Goal: Information Seeking & Learning: Check status

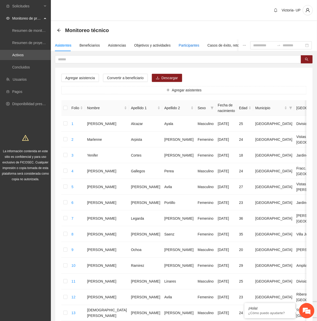
click at [183, 48] on div "Participantes" at bounding box center [189, 46] width 21 height 6
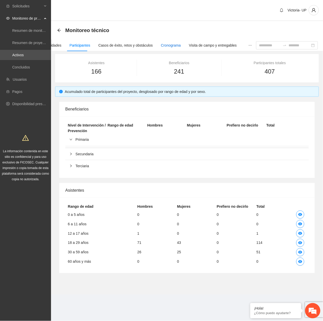
click at [170, 45] on div "Cronograma" at bounding box center [171, 46] width 20 height 6
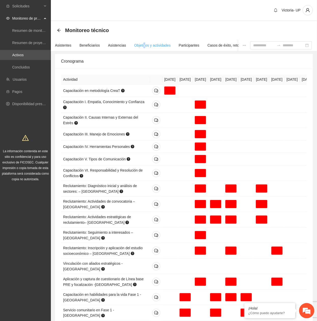
click at [143, 42] on div "Objetivos y actividades" at bounding box center [153, 45] width 36 height 12
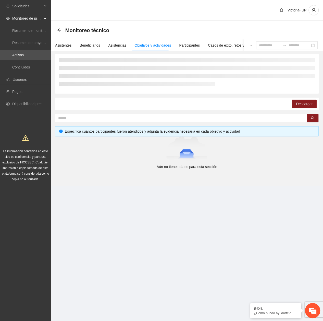
click at [57, 33] on div "Monitoreo técnico" at bounding box center [84, 30] width 55 height 8
click at [59, 28] on icon "arrow-left" at bounding box center [59, 30] width 4 height 4
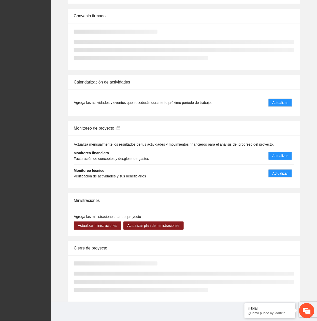
scroll to position [270, 0]
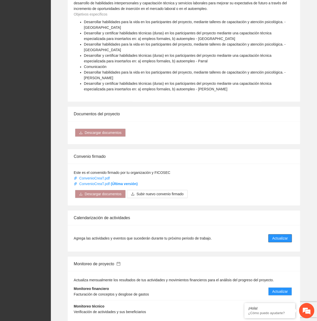
click at [283, 236] on span "Actualizar" at bounding box center [281, 239] width 16 height 6
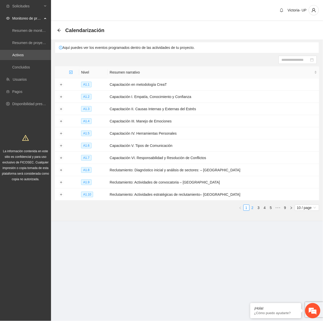
click at [252, 208] on link "2" at bounding box center [252, 208] width 6 height 6
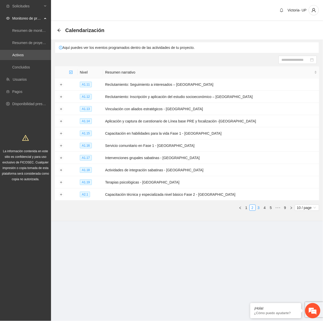
click at [258, 210] on link "3" at bounding box center [259, 208] width 6 height 6
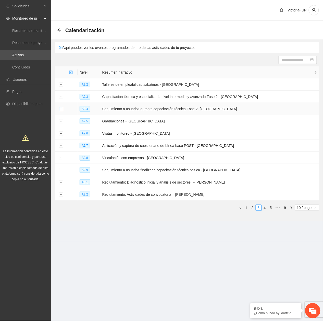
click at [59, 110] on button "Expand row" at bounding box center [61, 109] width 4 height 4
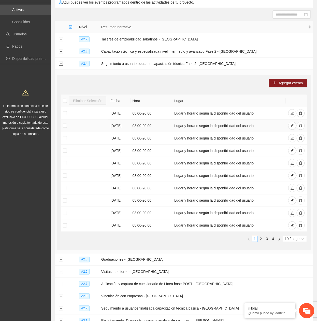
scroll to position [102, 0]
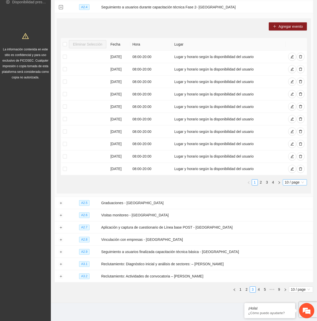
click at [296, 185] on span "10 / page" at bounding box center [295, 183] width 20 height 6
click at [297, 217] on div "100 / page" at bounding box center [295, 217] width 19 height 6
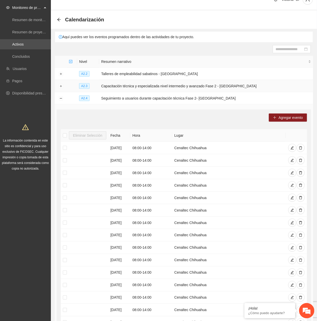
scroll to position [0, 0]
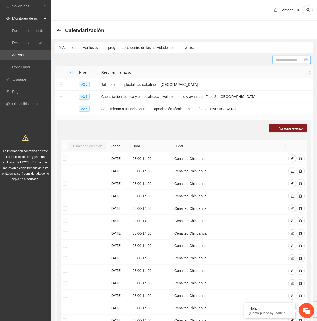
click at [282, 59] on input at bounding box center [290, 60] width 28 height 6
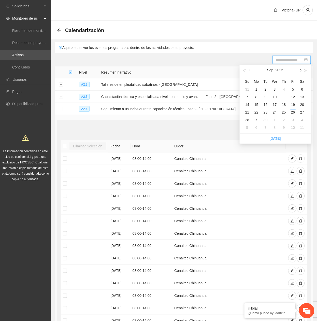
click at [299, 70] on span "button" at bounding box center [300, 70] width 3 height 3
click at [299, 70] on button "button" at bounding box center [301, 70] width 6 height 10
click at [300, 70] on button "button" at bounding box center [301, 70] width 6 height 10
click at [300, 70] on span "button" at bounding box center [300, 70] width 3 height 3
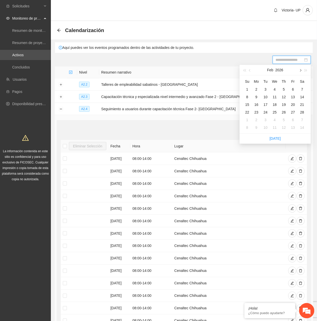
click at [300, 70] on span "button" at bounding box center [300, 70] width 3 height 3
type input "**********"
click at [284, 113] on div "26" at bounding box center [284, 112] width 6 height 6
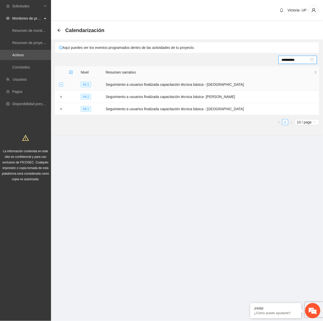
click at [60, 86] on button "Expand row" at bounding box center [61, 85] width 4 height 4
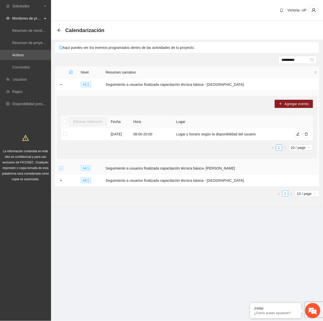
click at [62, 170] on button "Expand row" at bounding box center [61, 169] width 4 height 4
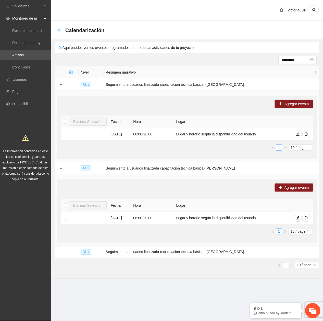
click at [59, 31] on icon "arrow-left" at bounding box center [59, 30] width 4 height 4
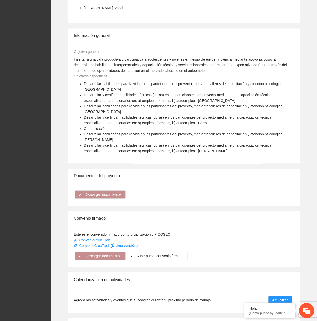
scroll to position [340, 0]
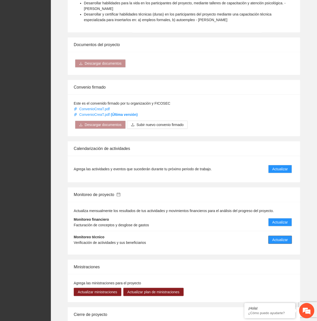
click at [284, 237] on span "Actualizar" at bounding box center [281, 240] width 16 height 6
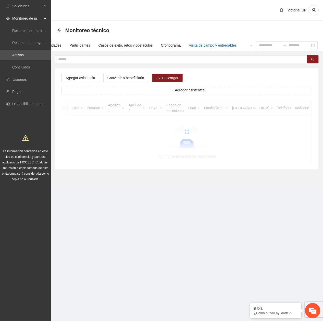
click at [219, 43] on div "Visita de campo y entregables" at bounding box center [213, 46] width 48 height 6
